Goal: Navigation & Orientation: Find specific page/section

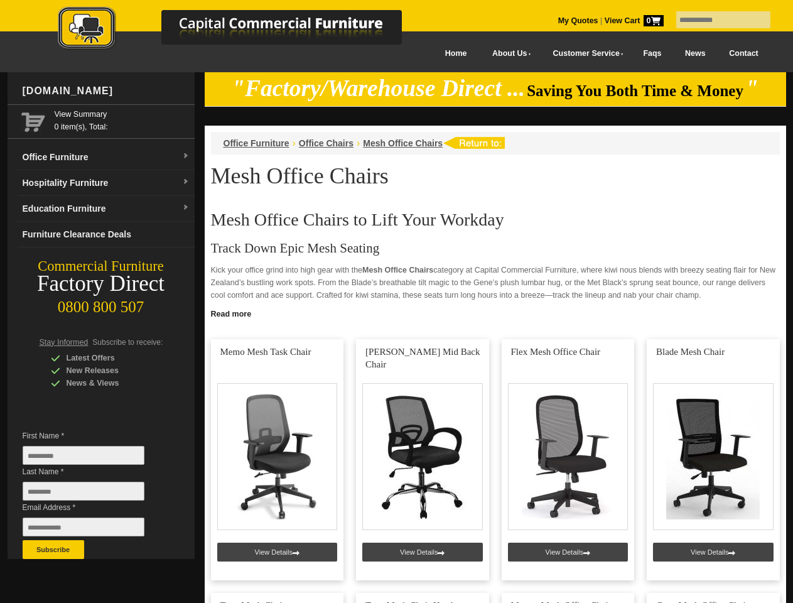
click at [715, 20] on input "text" at bounding box center [723, 19] width 94 height 17
click at [93, 494] on input "Last Name *" at bounding box center [84, 490] width 122 height 19
click at [53, 549] on button "Subscribe" at bounding box center [54, 549] width 62 height 19
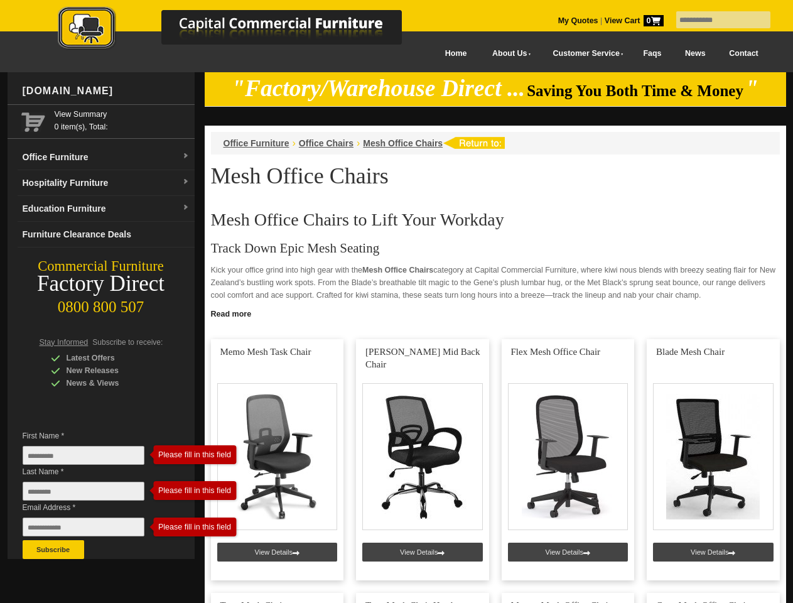
click at [495, 313] on link "Read more" at bounding box center [495, 312] width 581 height 16
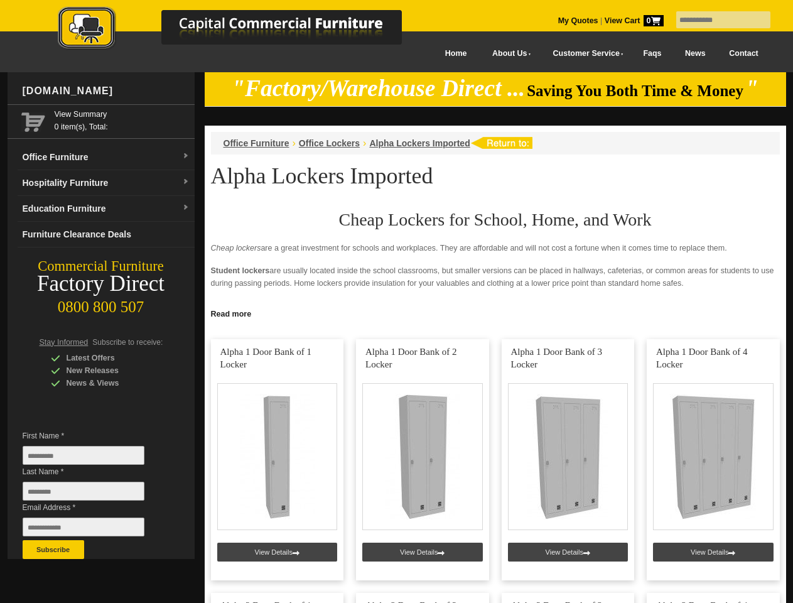
click at [715, 20] on input "text" at bounding box center [723, 19] width 94 height 17
click at [93, 494] on input "Last Name *" at bounding box center [84, 490] width 122 height 19
click at [53, 549] on button "Subscribe" at bounding box center [54, 549] width 62 height 19
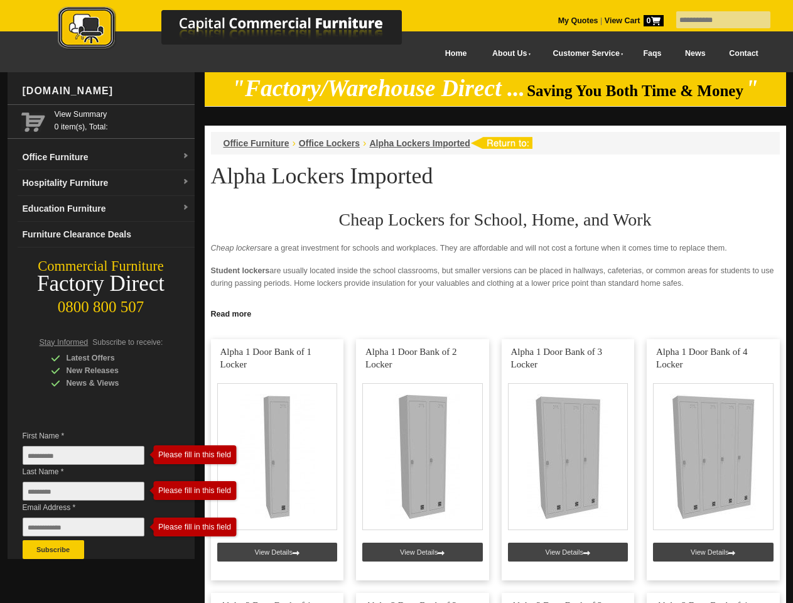
click at [495, 313] on link "Read more" at bounding box center [495, 312] width 581 height 16
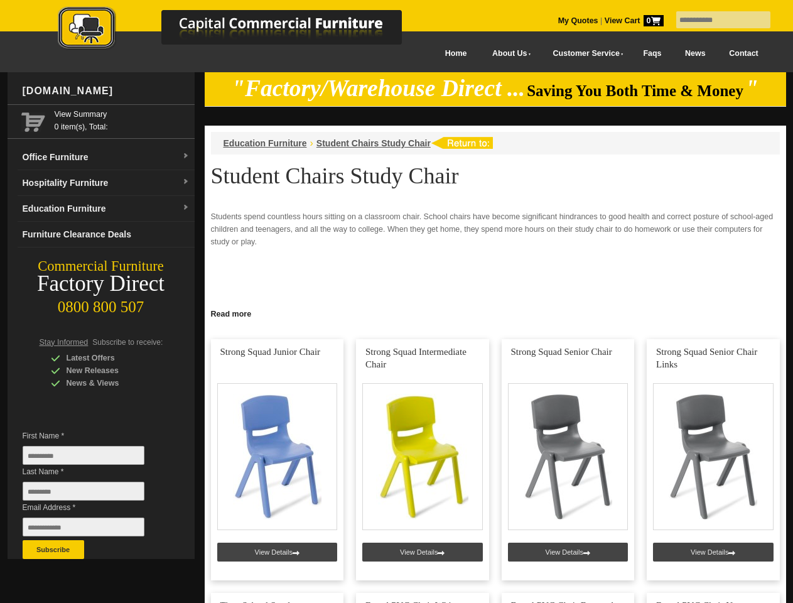
click at [715, 20] on input "text" at bounding box center [723, 19] width 94 height 17
click at [93, 494] on input "Last Name *" at bounding box center [84, 490] width 122 height 19
click at [53, 549] on button "Subscribe" at bounding box center [54, 549] width 62 height 19
click at [495, 313] on link "Read more" at bounding box center [495, 312] width 581 height 16
